Goal: Register for event/course

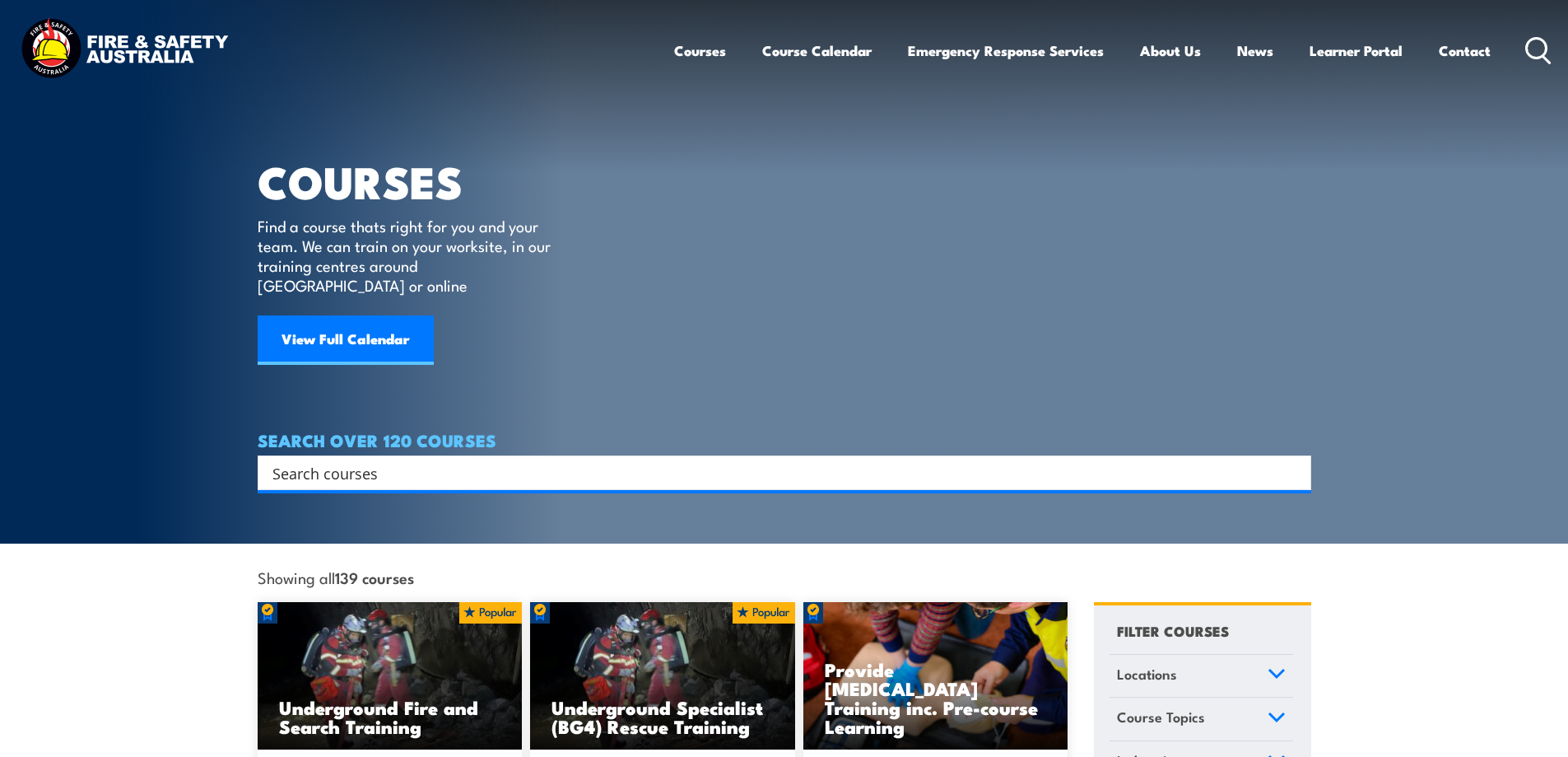
paste input "RIIRTM203E"
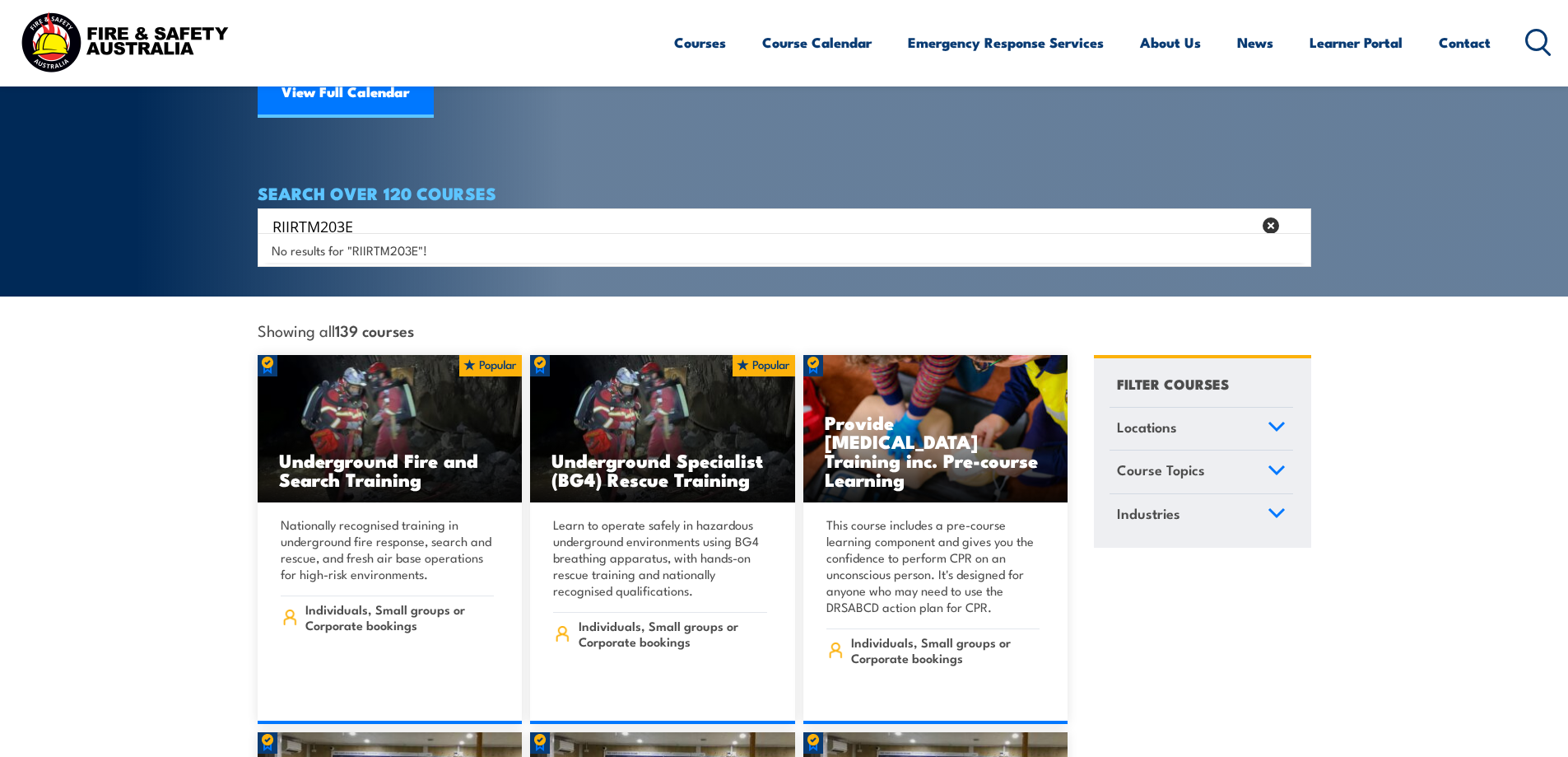
scroll to position [329, 0]
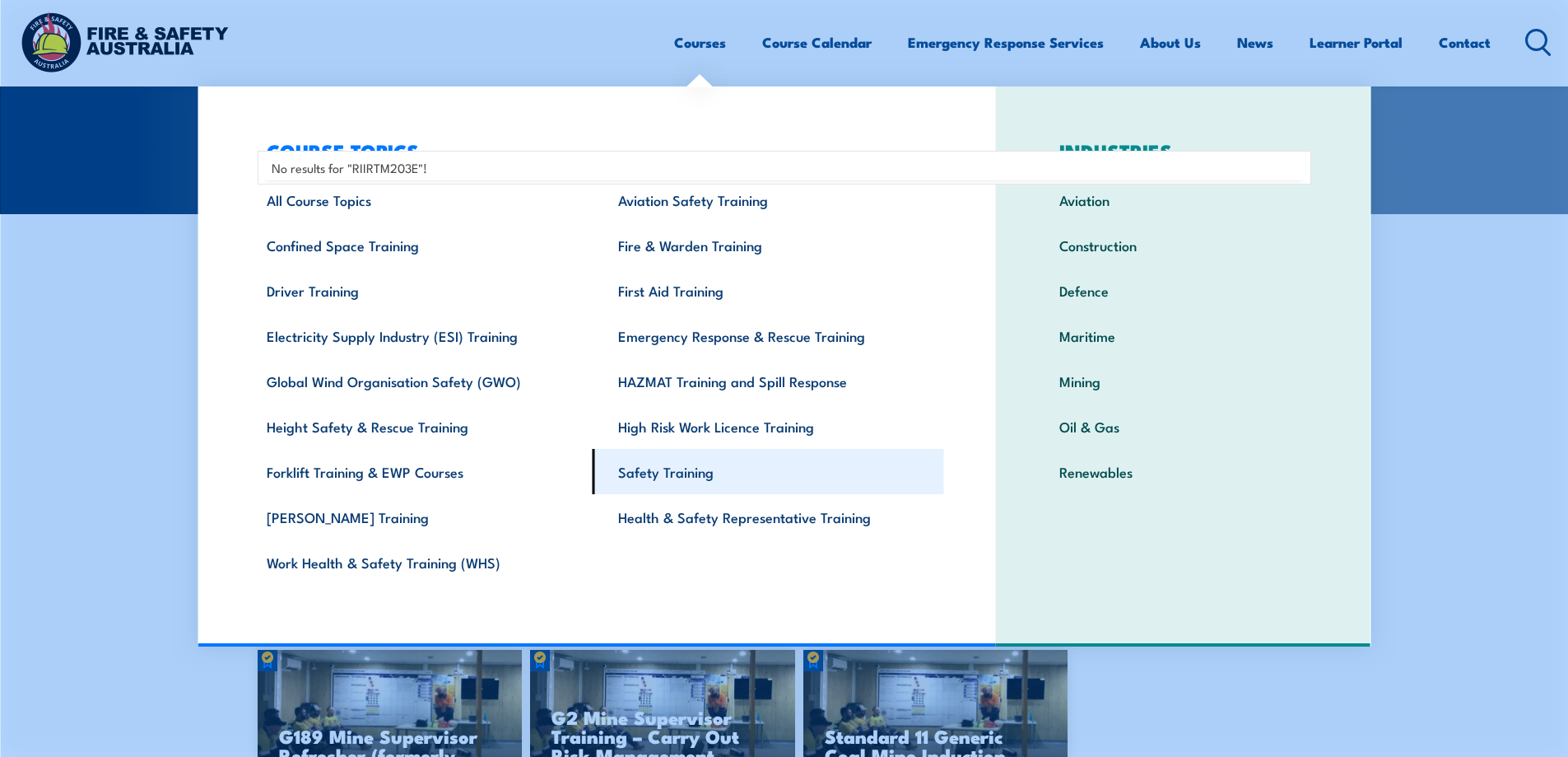
type input "RIIRTM203E"
click at [669, 477] on link "Safety Training" at bounding box center [769, 471] width 352 height 45
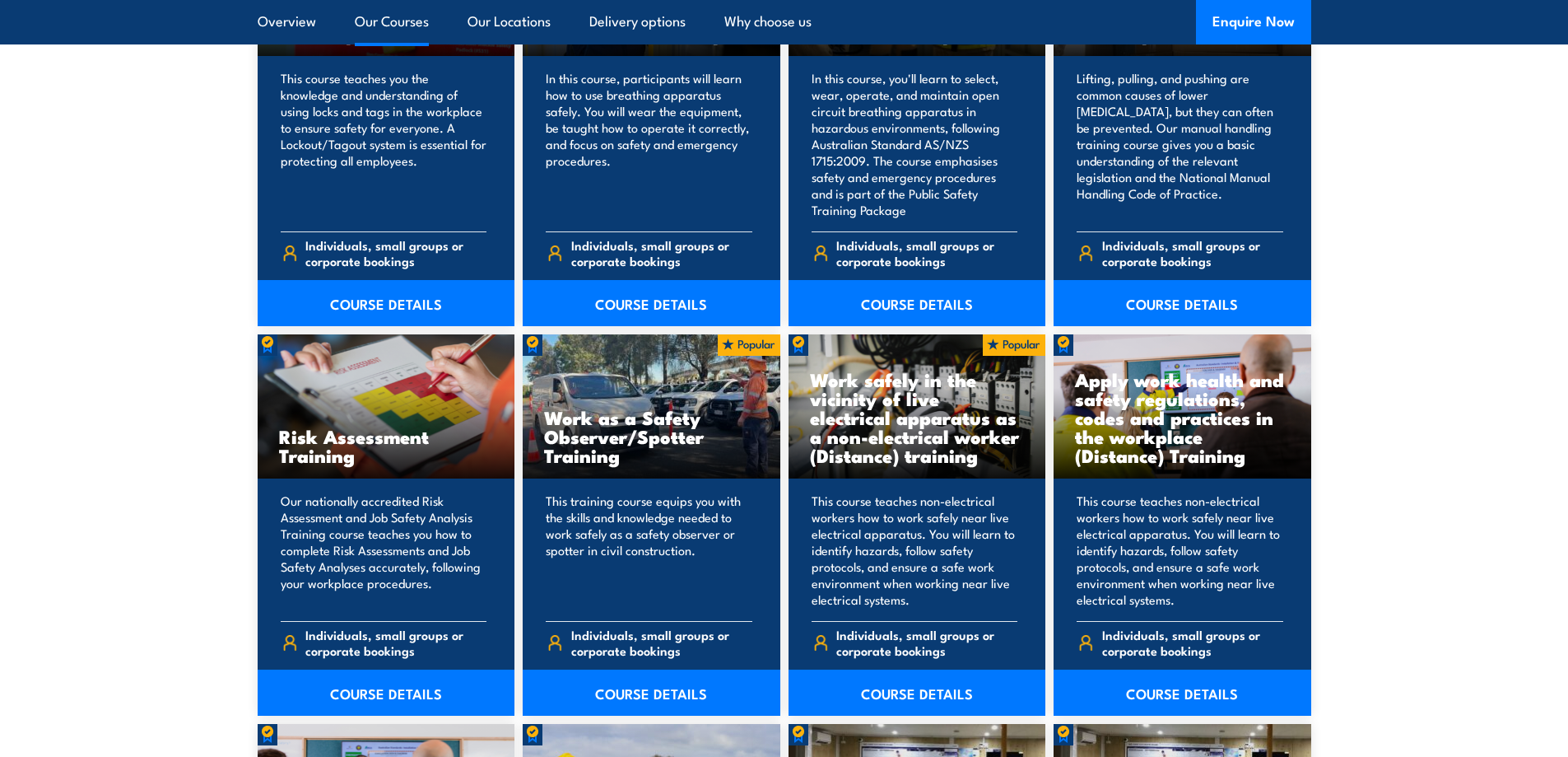
scroll to position [1976, 0]
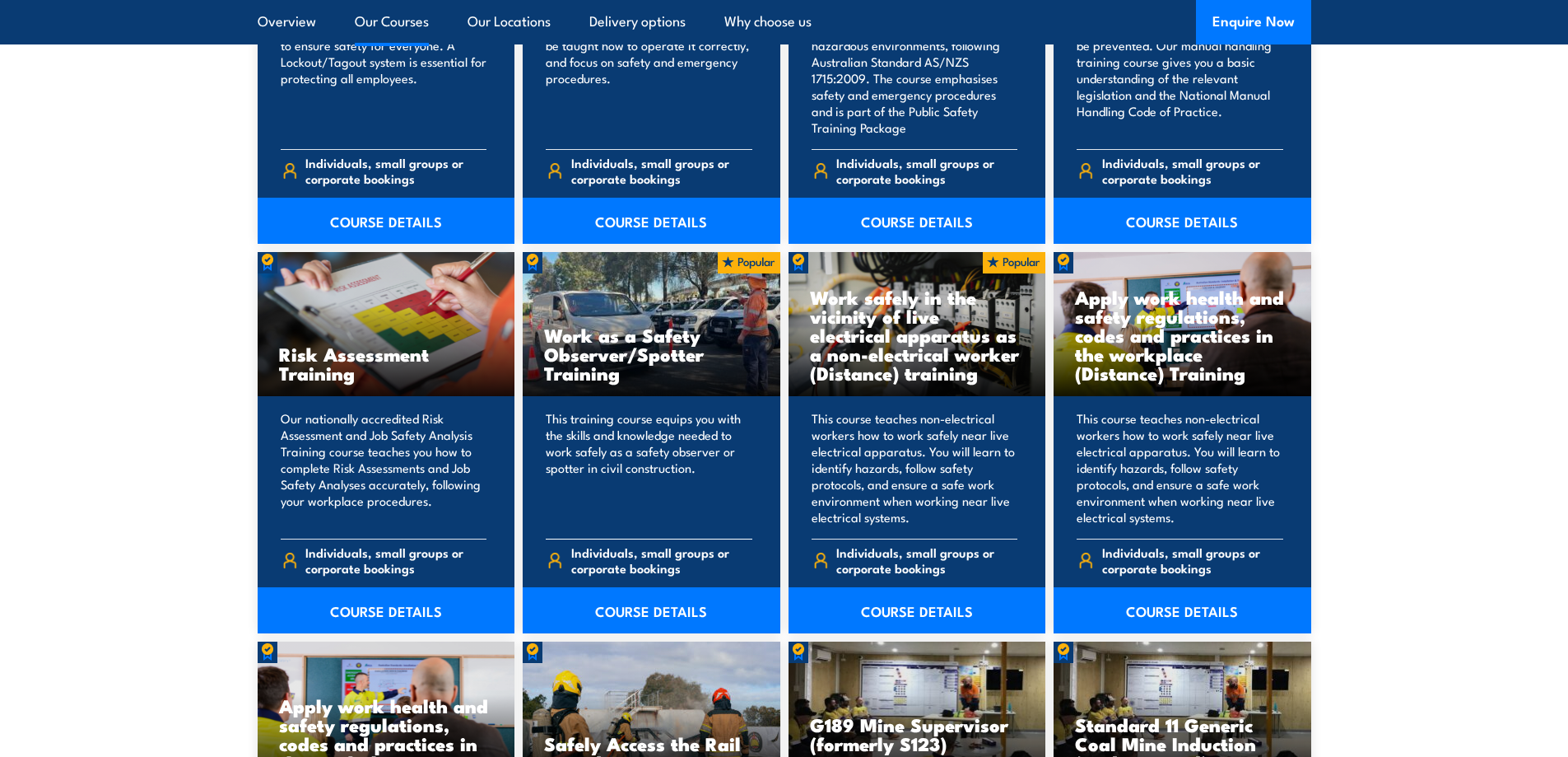
click at [621, 348] on h3 "Work as a Safety Observer/Spotter Training" at bounding box center [651, 353] width 215 height 57
click at [600, 363] on h3 "Work as a Safety Observer/Spotter Training" at bounding box center [651, 353] width 215 height 57
click at [624, 455] on p "This training course equips you with the skills and knowledge needed to work sa…" at bounding box center [649, 468] width 206 height 116
click at [622, 467] on p "This training course equips you with the skills and knowledge needed to work sa…" at bounding box center [649, 468] width 206 height 116
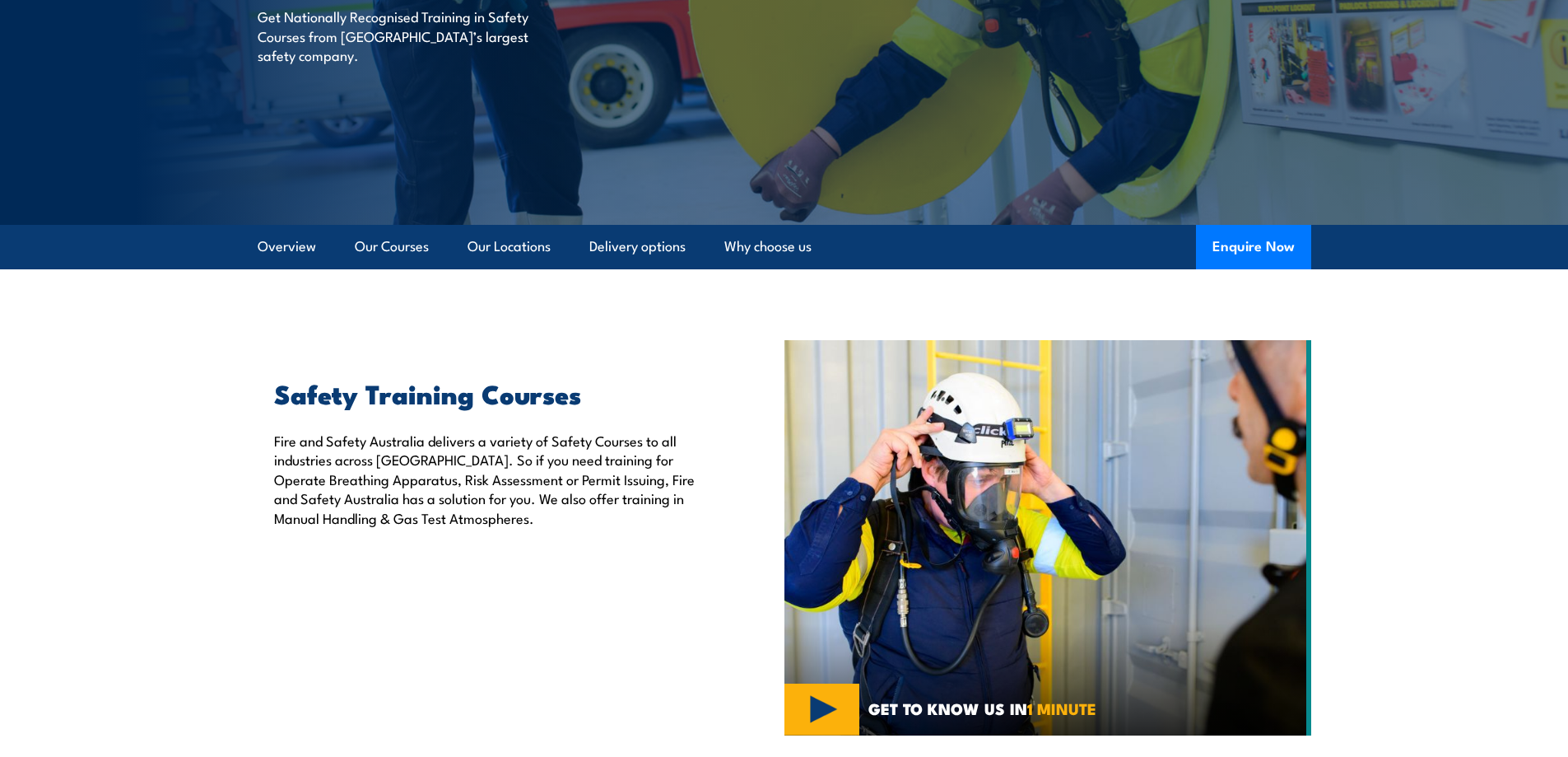
scroll to position [0, 0]
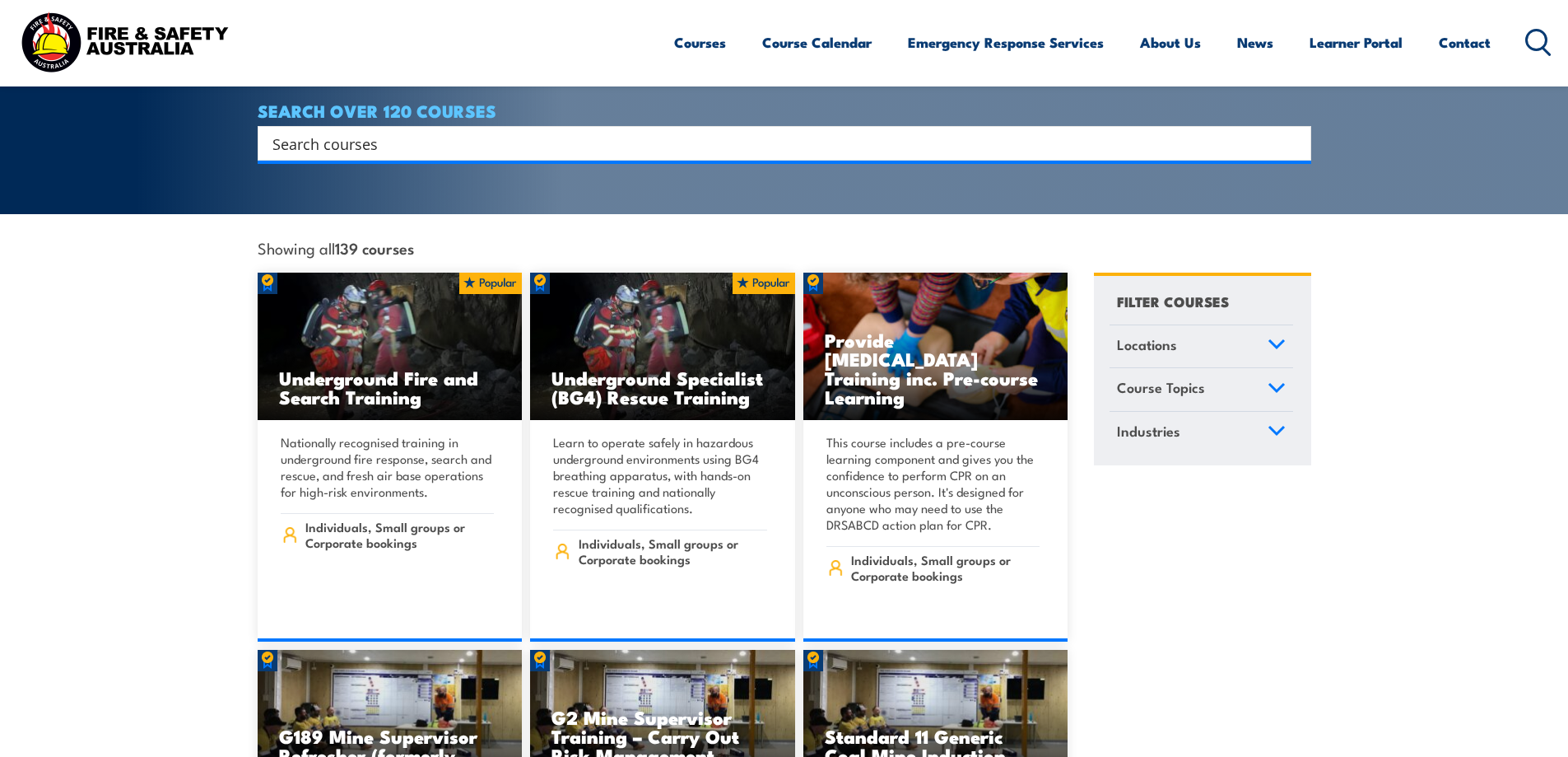
click at [374, 131] on input "Search input" at bounding box center [774, 144] width 1003 height 25
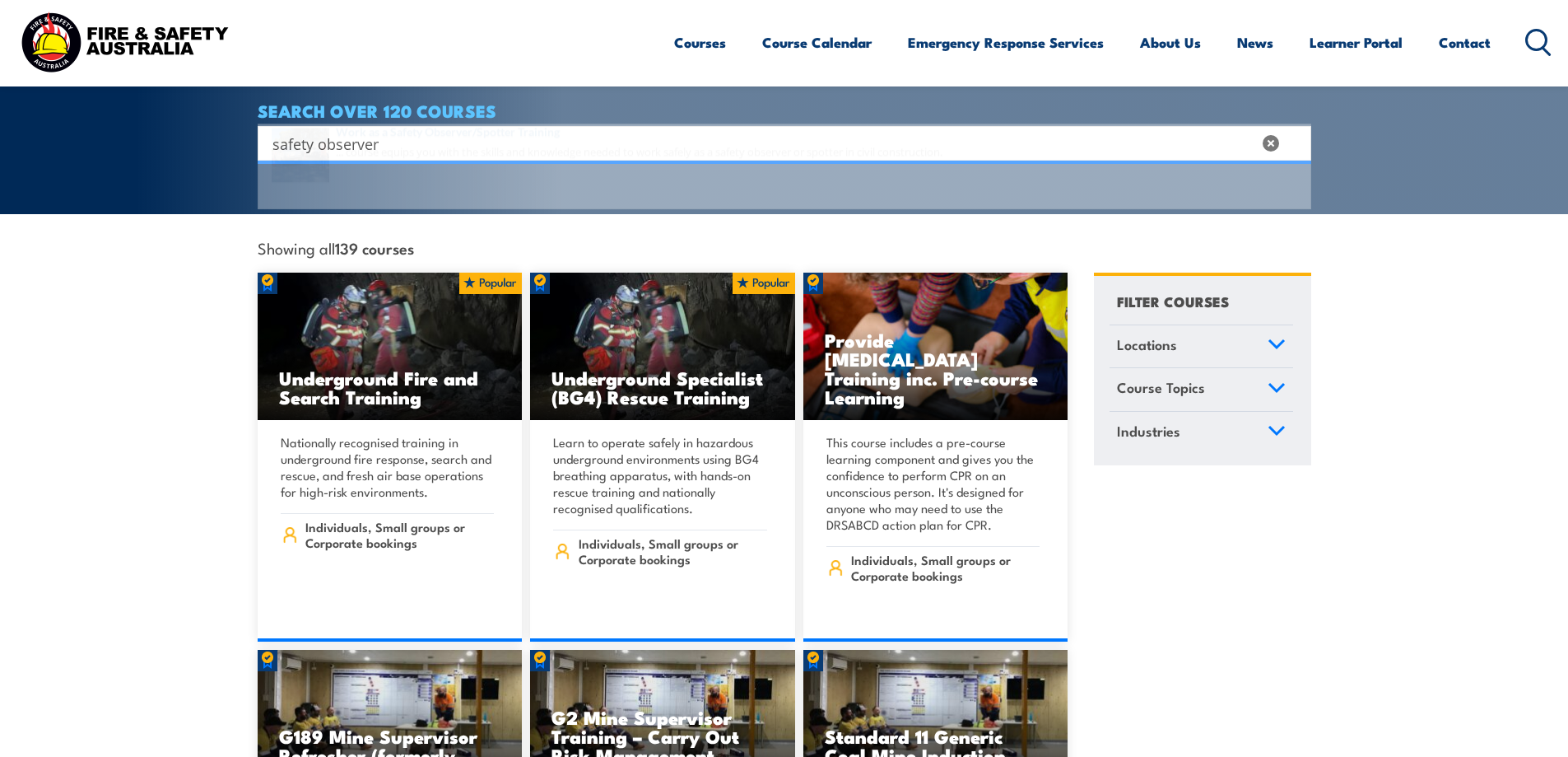
type input "safety observer"
click at [382, 166] on span at bounding box center [784, 193] width 1044 height 77
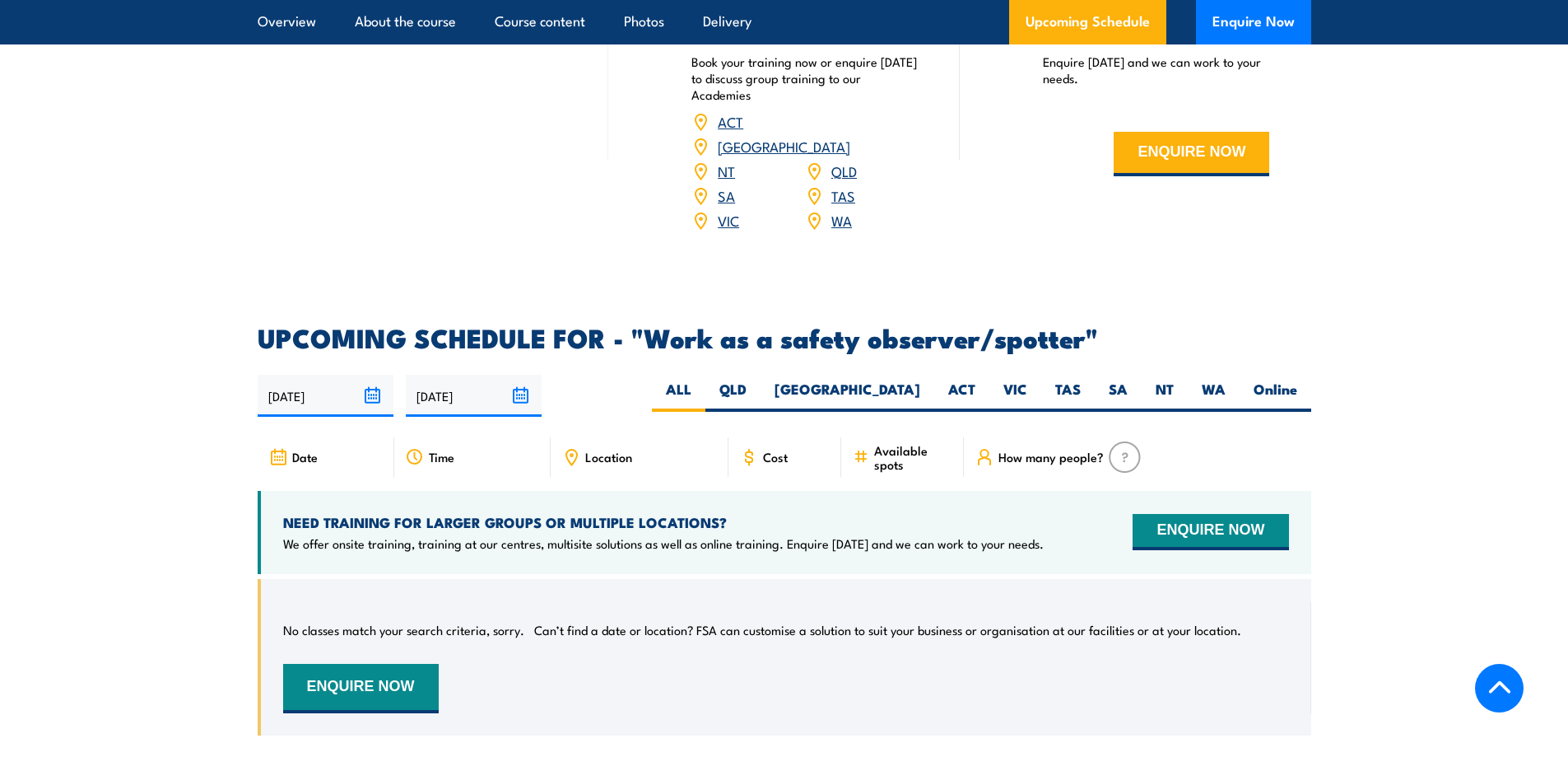
scroll to position [2305, 0]
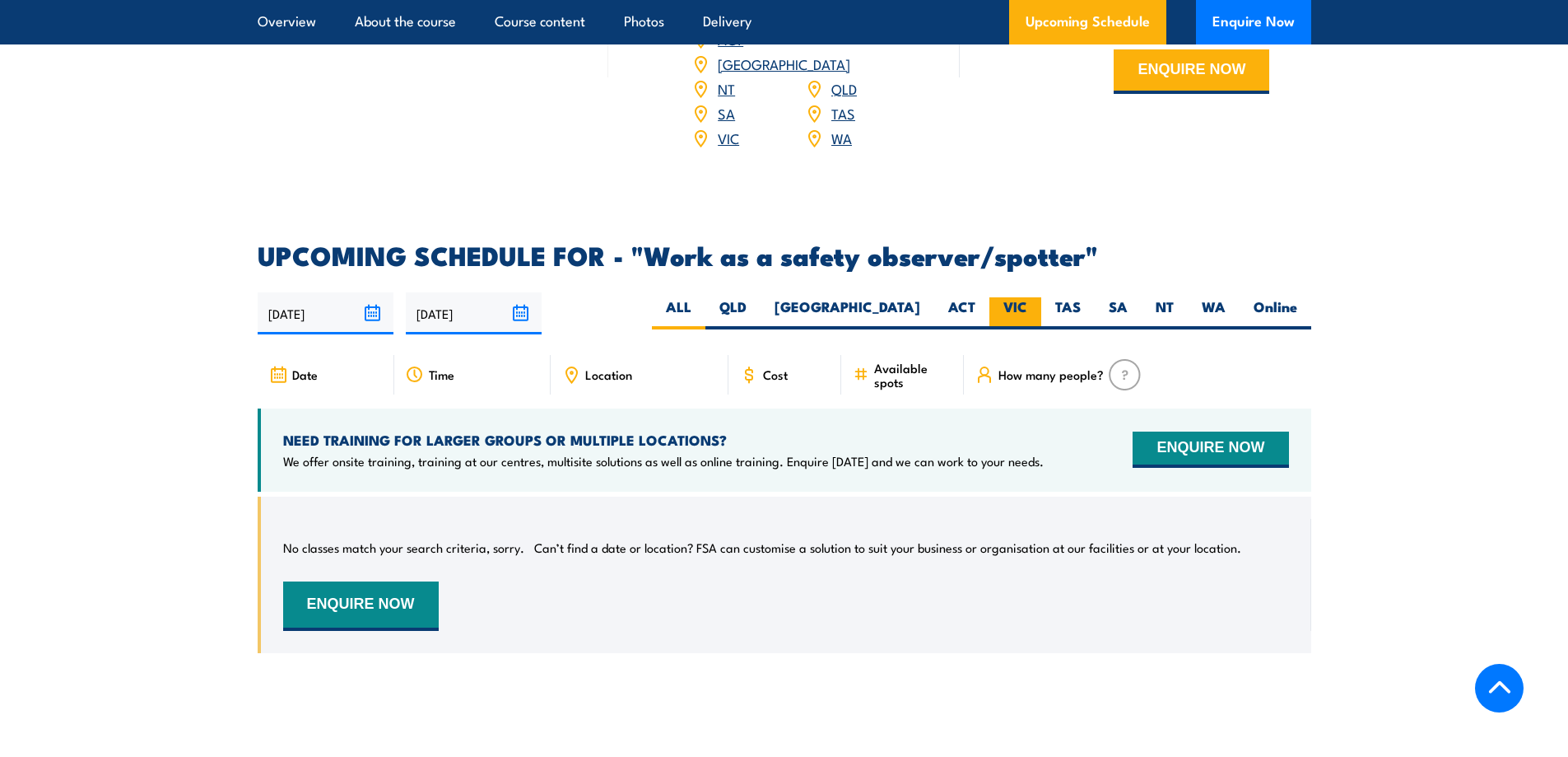
click at [1017, 297] on label "VIC" at bounding box center [1015, 312] width 52 height 32
click at [1027, 297] on input "VIC" at bounding box center [1032, 302] width 11 height 11
radio input "true"
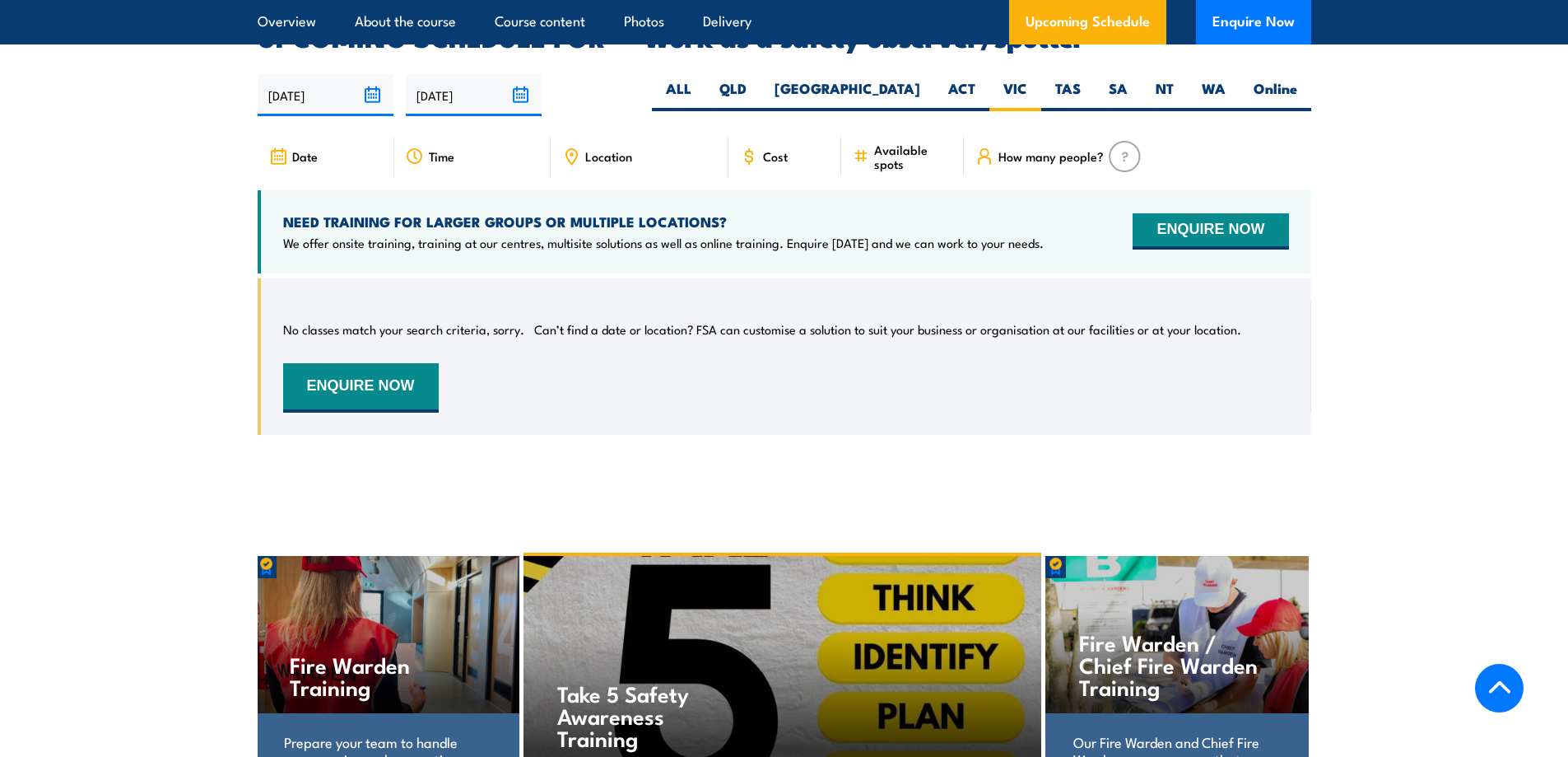
click at [783, 149] on span "Cost" at bounding box center [775, 156] width 25 height 14
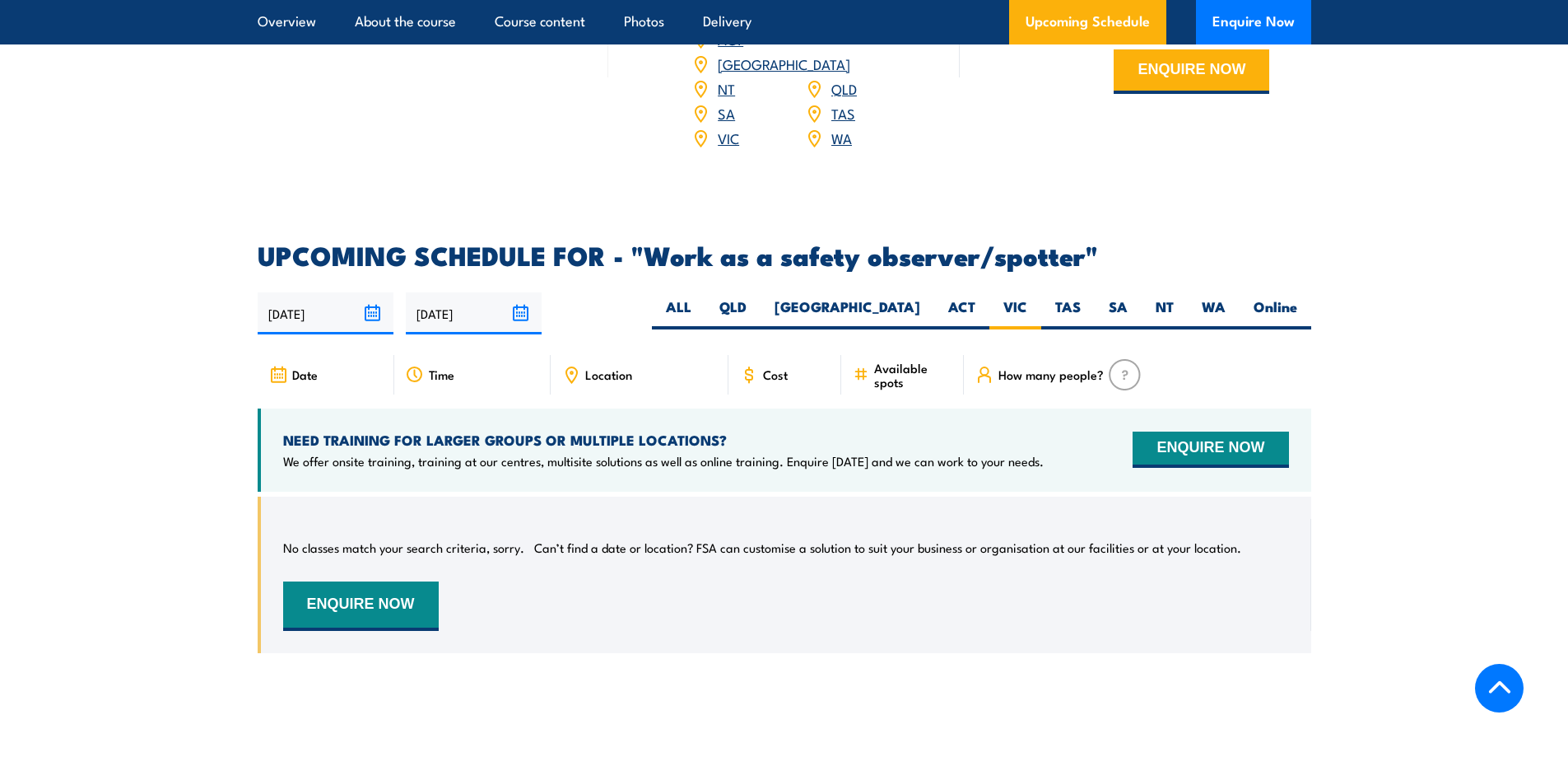
click at [753, 365] on icon at bounding box center [748, 374] width 18 height 18
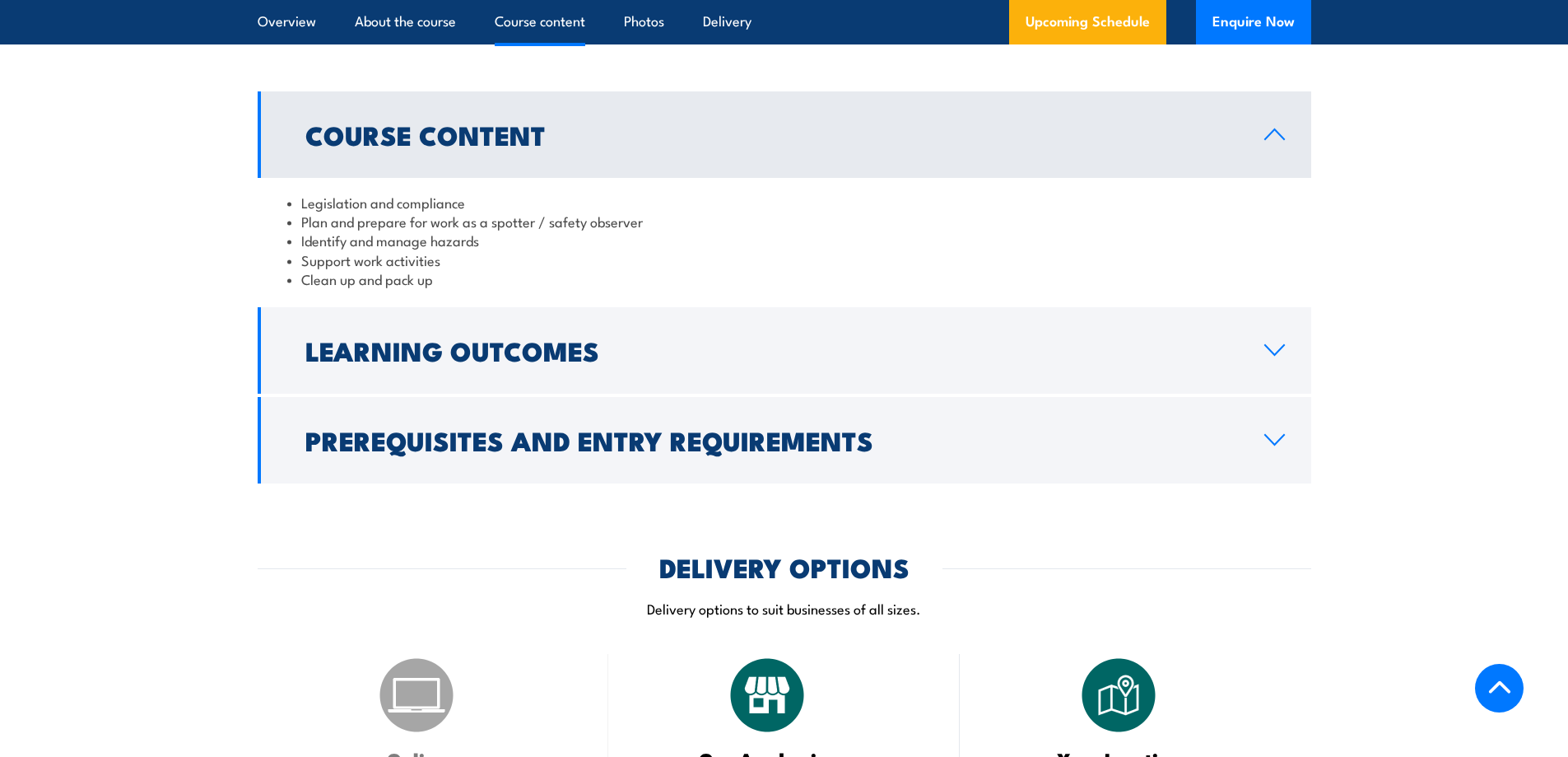
scroll to position [1828, 0]
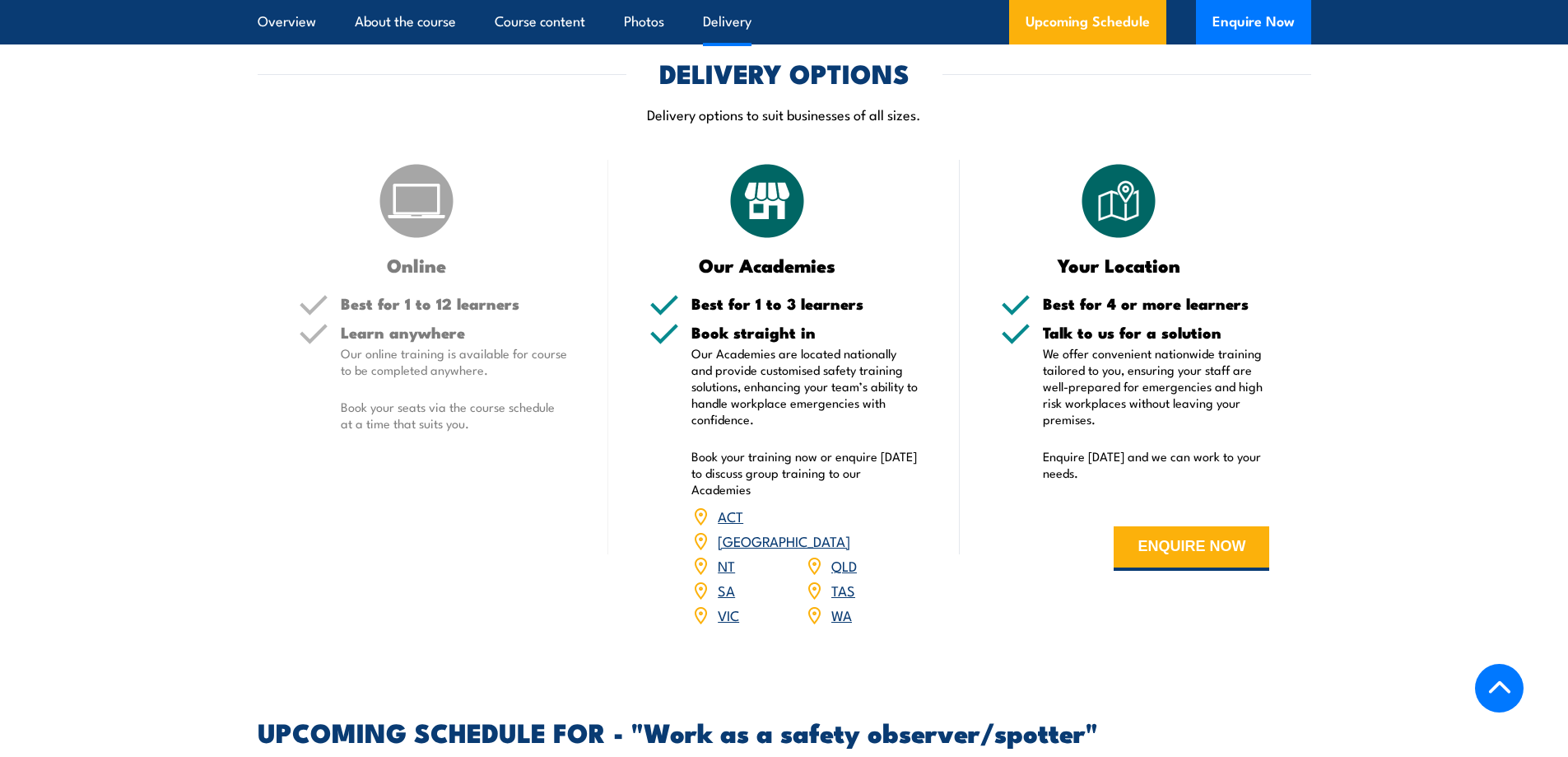
click at [1108, 204] on img at bounding box center [1119, 201] width 82 height 82
click at [731, 605] on link "VIC" at bounding box center [728, 614] width 21 height 19
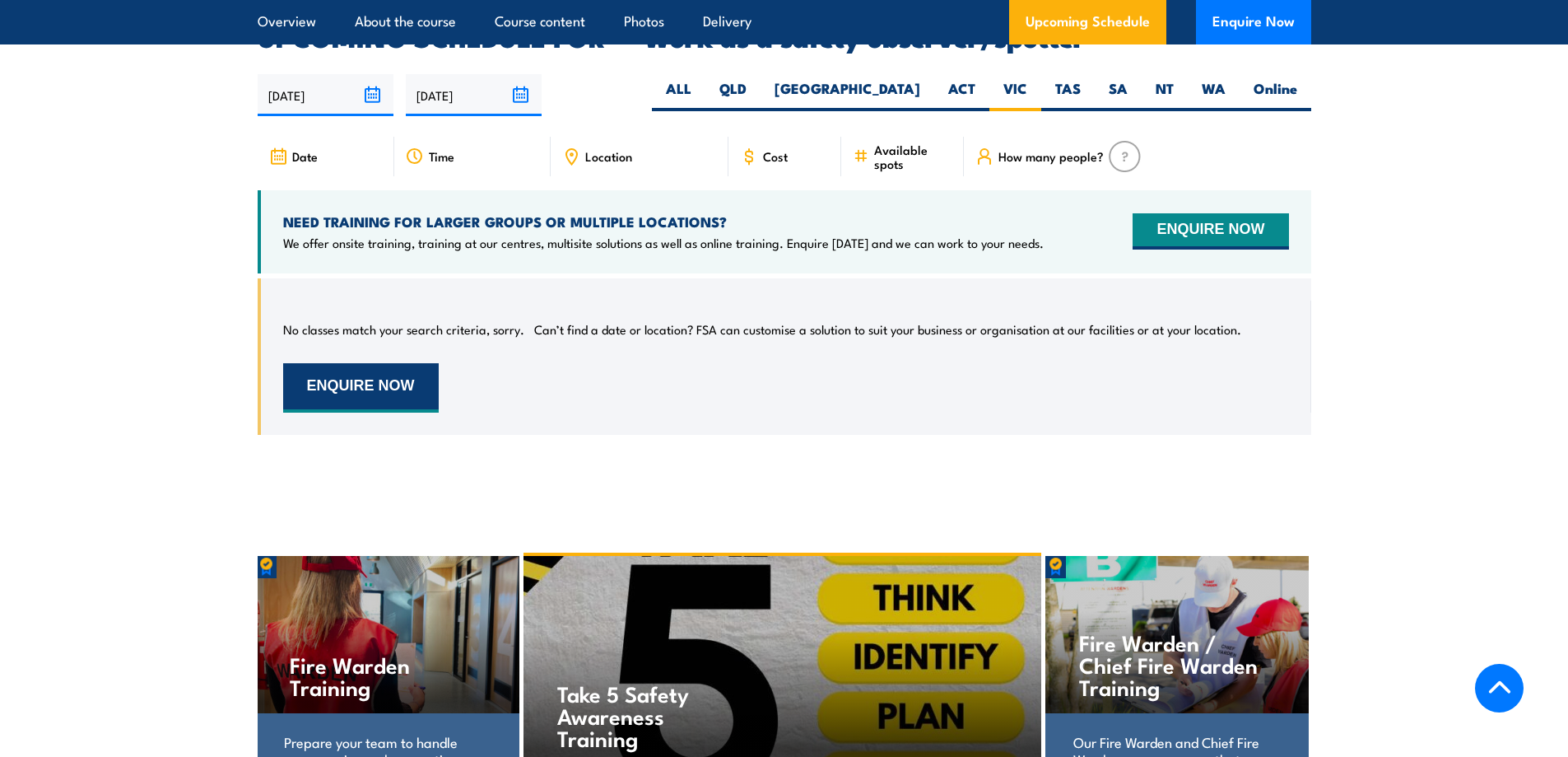
click at [381, 363] on button "ENQUIRE NOW" at bounding box center [361, 387] width 155 height 49
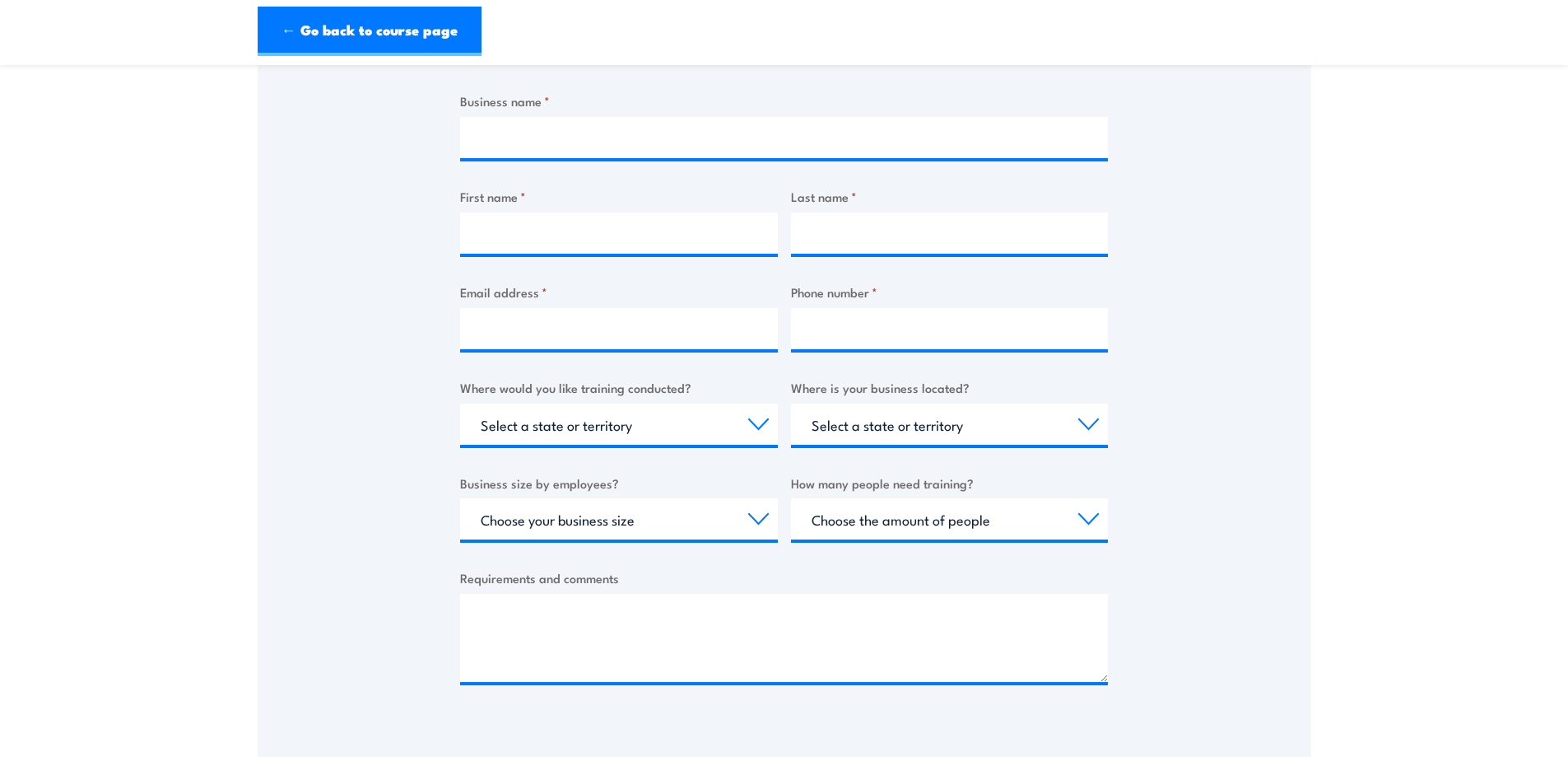
scroll to position [412, 0]
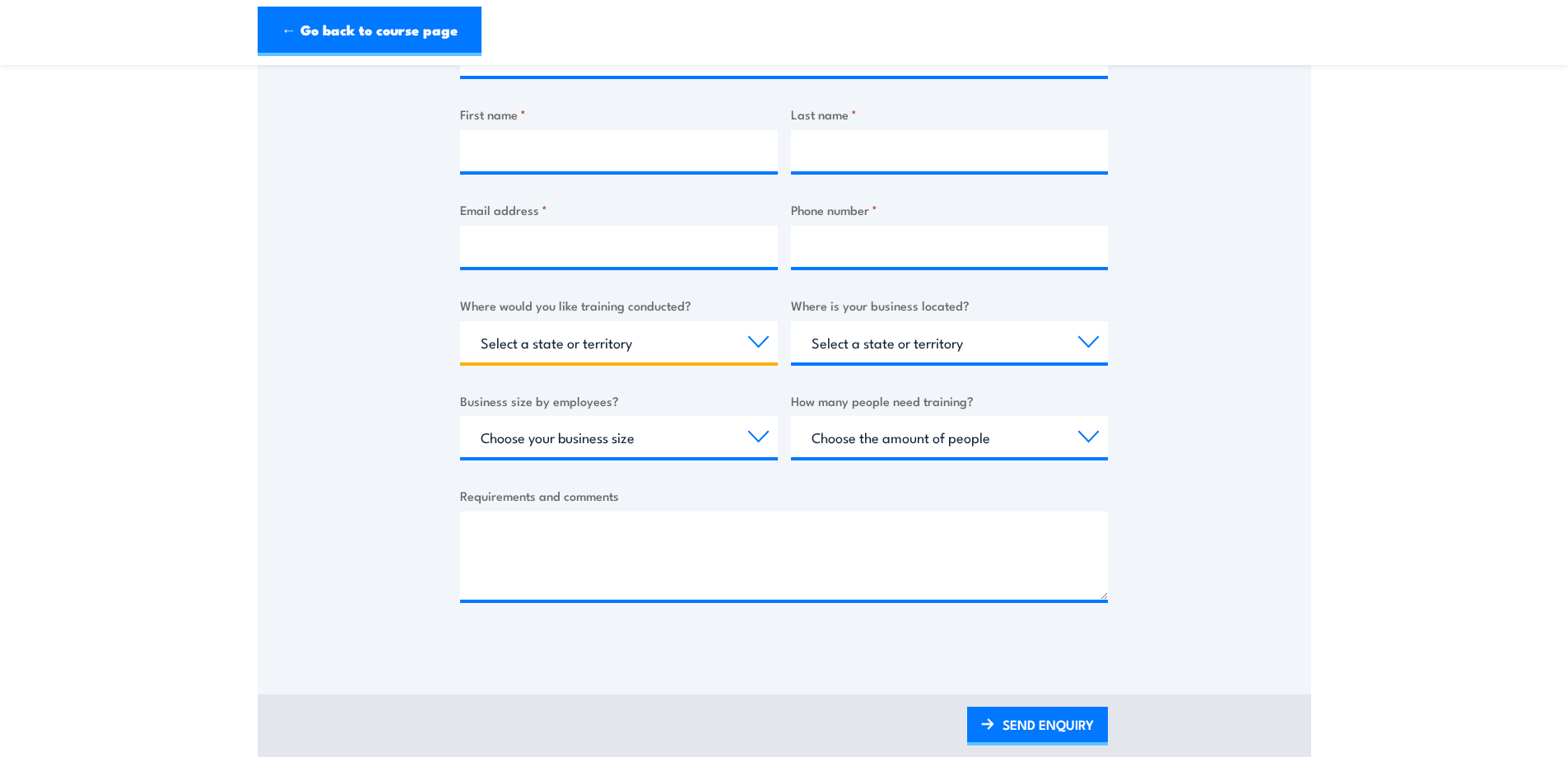
click at [757, 341] on select "Select a state or territory Nationally - multiple locations QLD NSW VIC SA ACT …" at bounding box center [619, 341] width 318 height 41
select select "VIC"
click at [460, 321] on select "Select a state or territory Nationally - multiple locations QLD NSW VIC SA ACT …" at bounding box center [619, 341] width 318 height 41
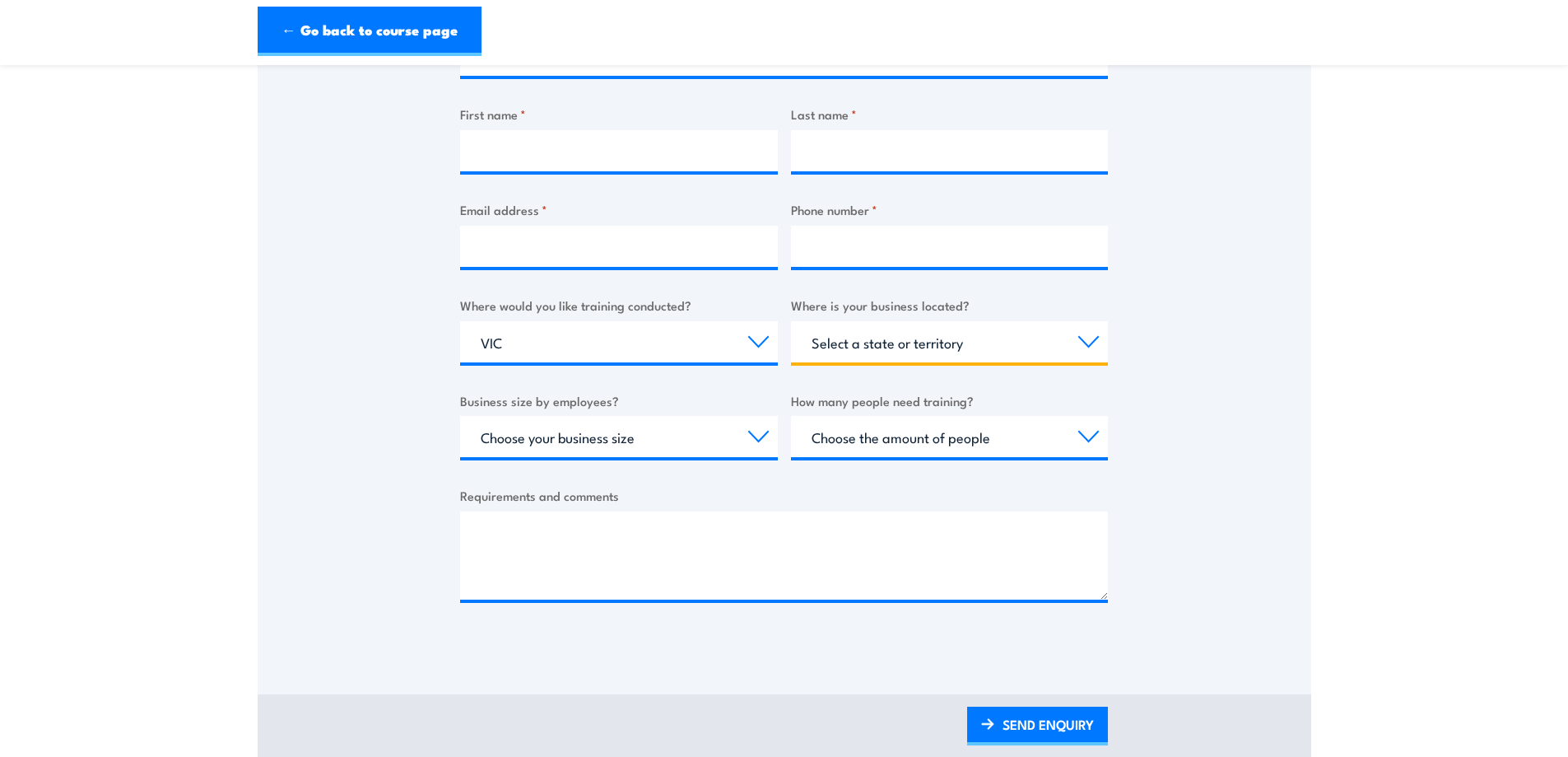
click at [1091, 338] on select "Select a state or territory QLD NSW VIC SA ACT WA TAS NT" at bounding box center [950, 341] width 318 height 41
select select "VIC"
click at [791, 321] on select "Select a state or territory QLD NSW VIC SA ACT WA TAS NT" at bounding box center [950, 341] width 318 height 41
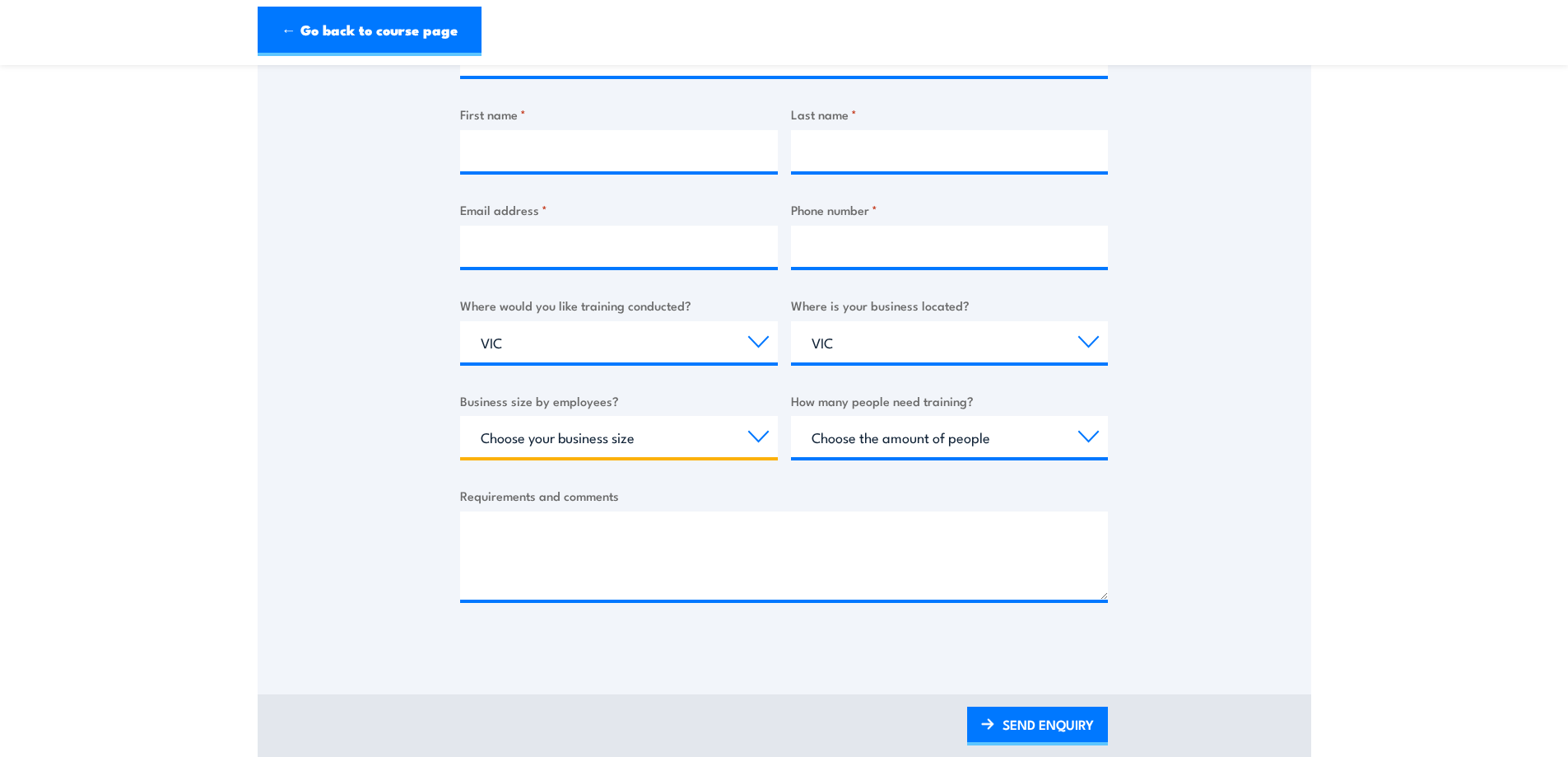
click at [758, 437] on select "Choose your business size 1 to 19 20 to 199 200+" at bounding box center [619, 436] width 318 height 41
select select "20 to 199"
click at [460, 416] on select "Choose your business size 1 to 19 20 to 199 200+" at bounding box center [619, 436] width 318 height 41
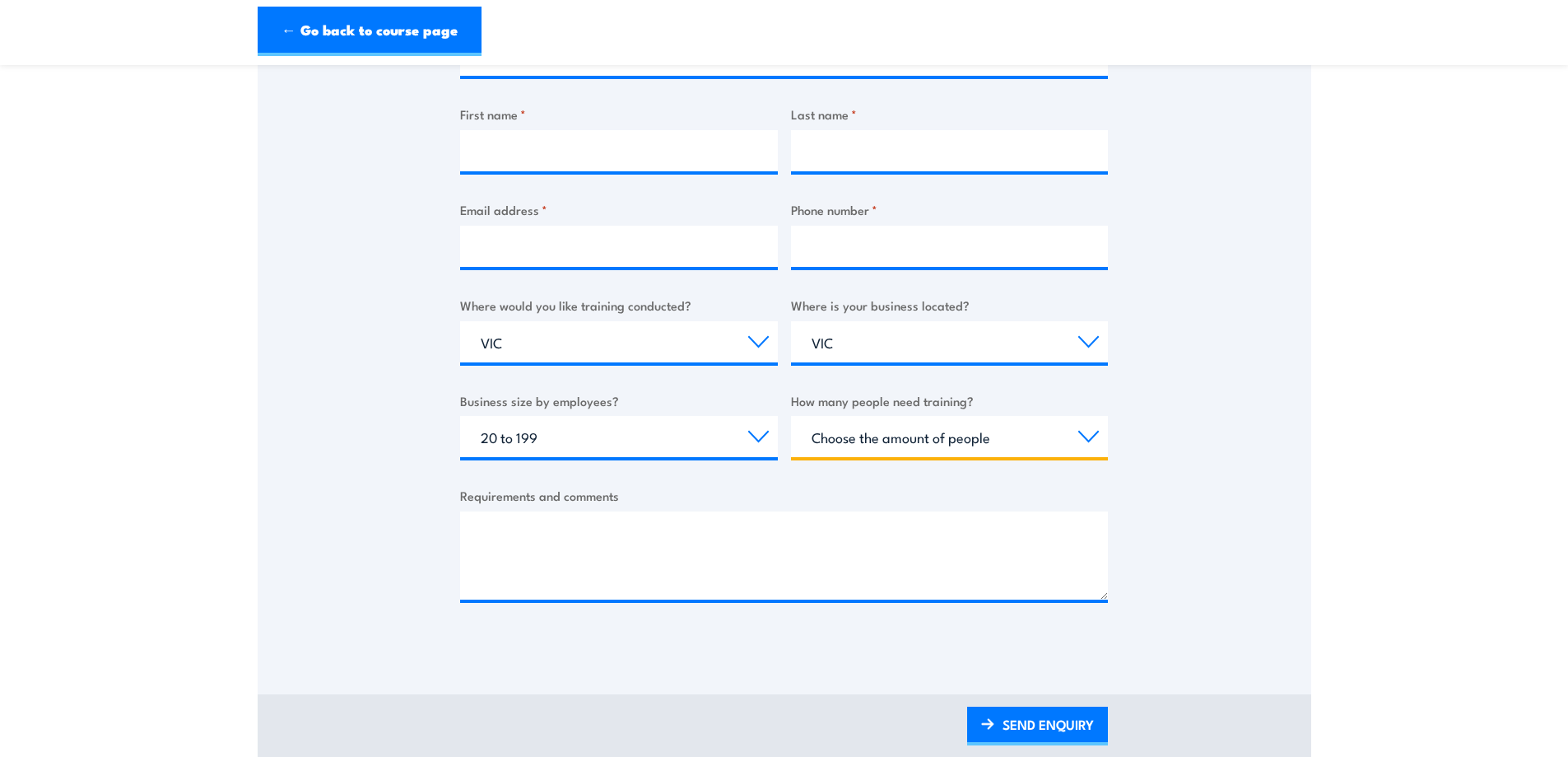
click at [1095, 430] on select "Choose the amount of people 1 to 4 5 to 19 20+" at bounding box center [950, 436] width 318 height 41
select select "20+"
click at [791, 416] on select "Choose the amount of people 1 to 4 5 to 19 20+" at bounding box center [950, 436] width 318 height 41
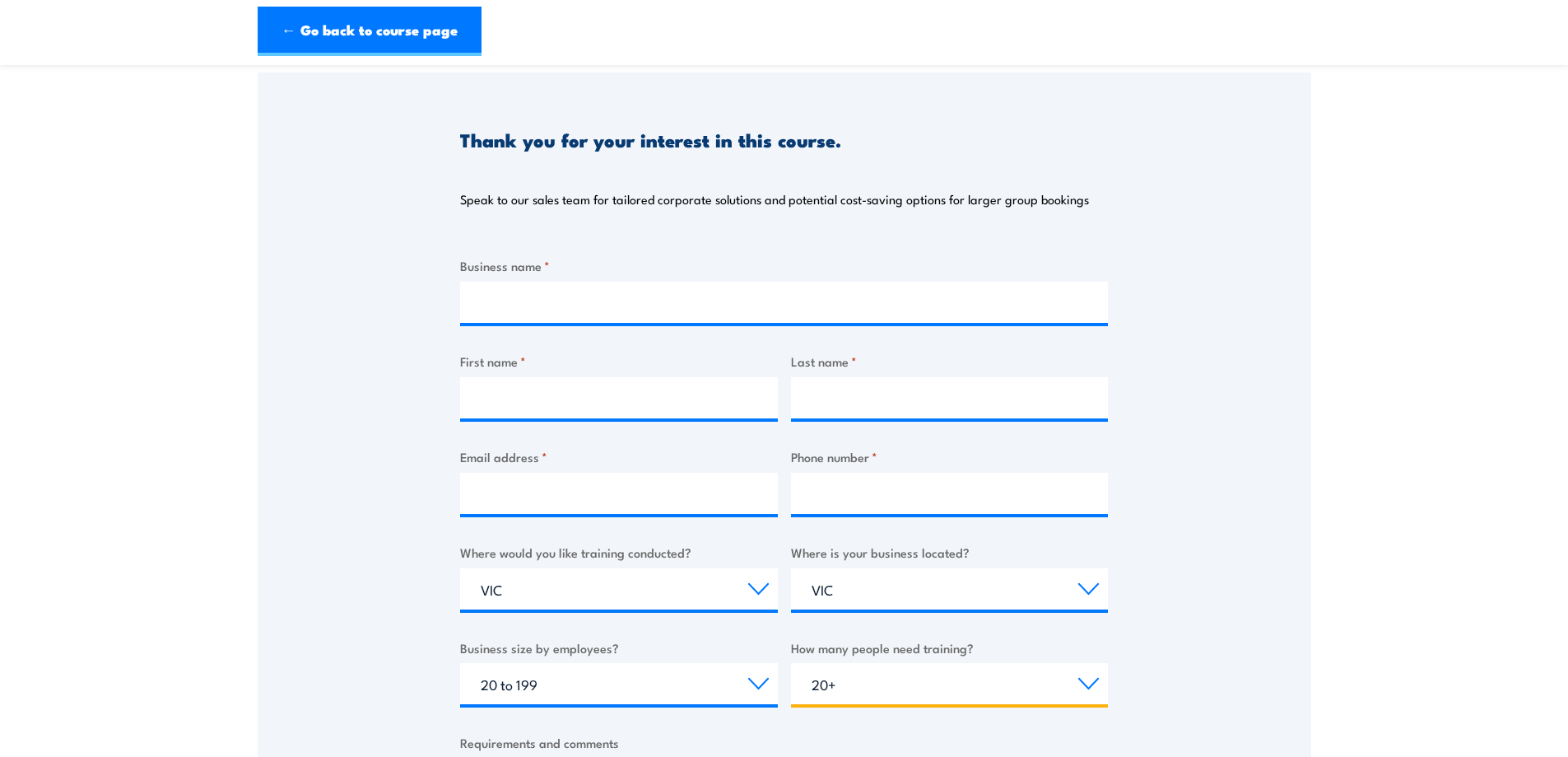
scroll to position [0, 0]
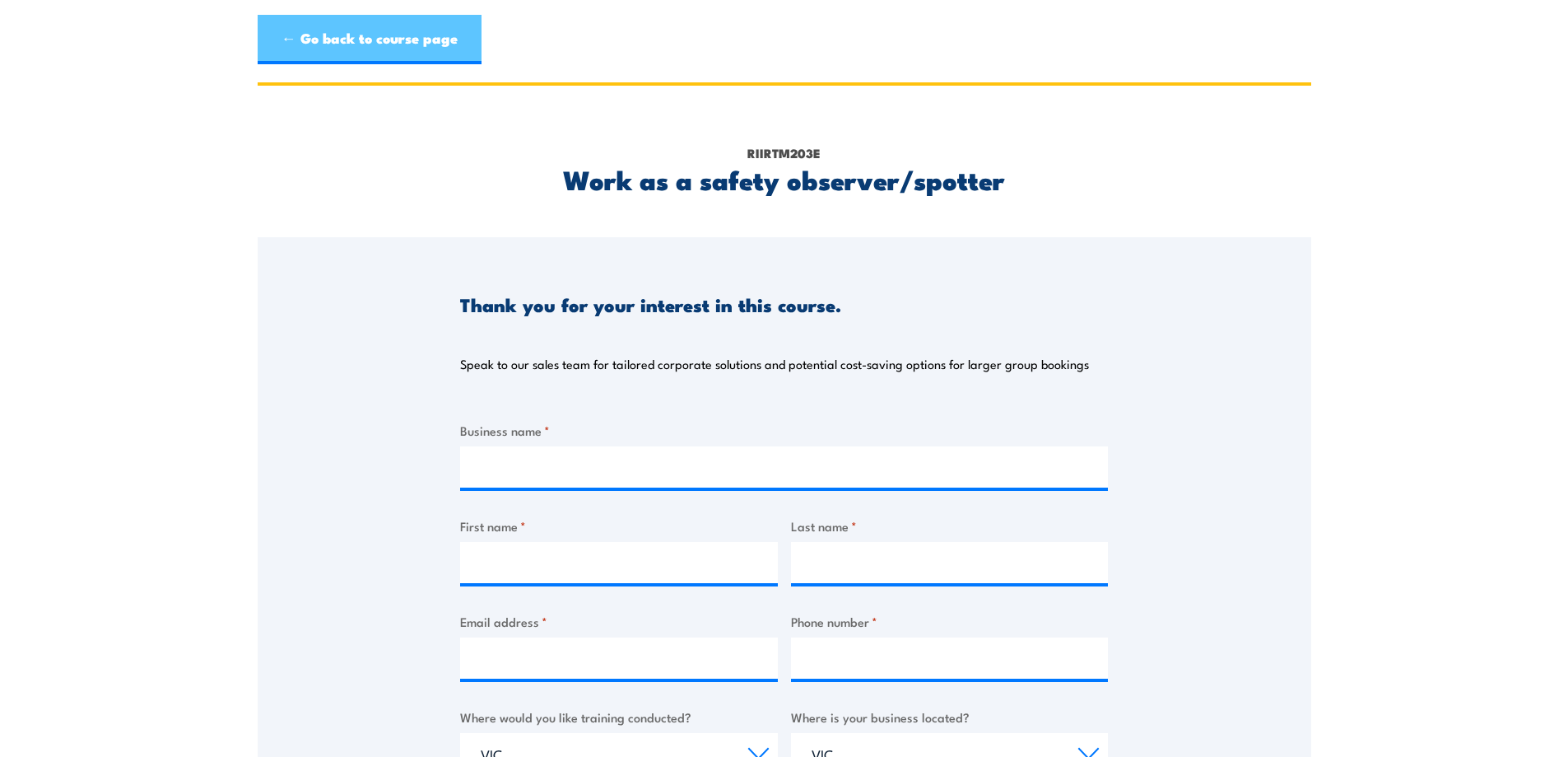
click at [357, 21] on link "← Go back to course page" at bounding box center [369, 39] width 224 height 49
